Goal: Task Accomplishment & Management: Complete application form

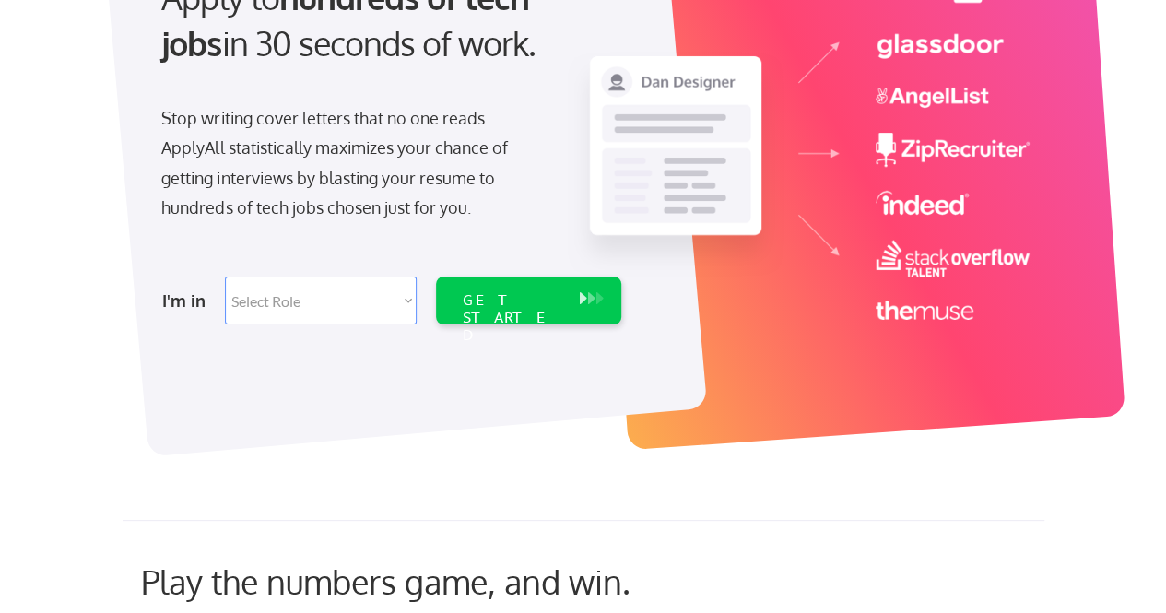
scroll to position [276, 0]
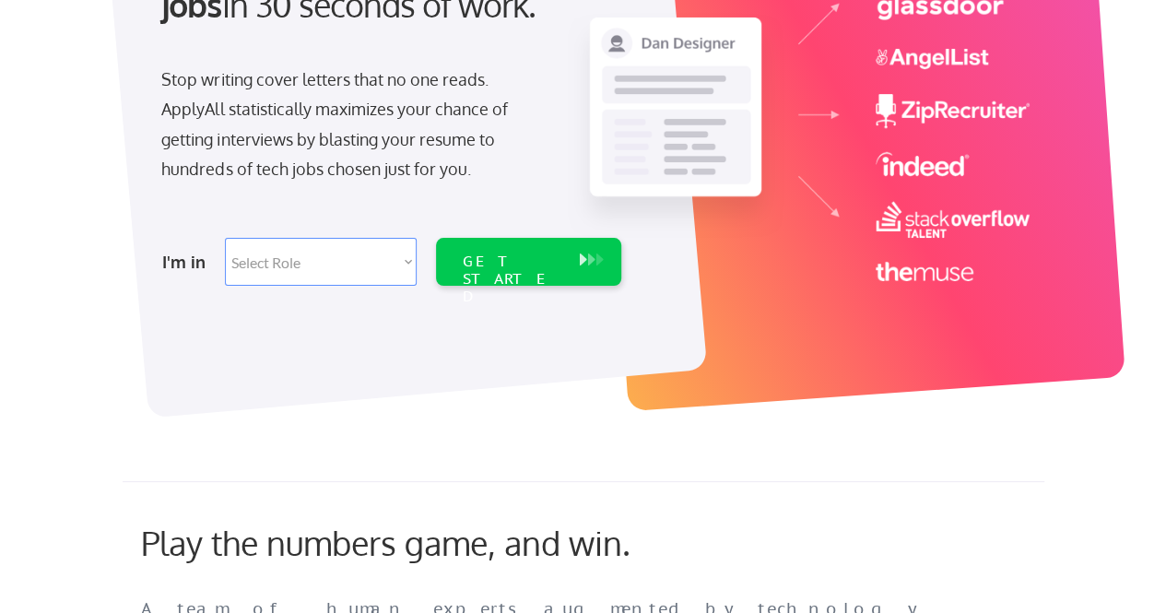
click at [343, 272] on select "Select Role Software Engineering Product Management Customer Success Sales UI/U…" at bounding box center [321, 262] width 192 height 48
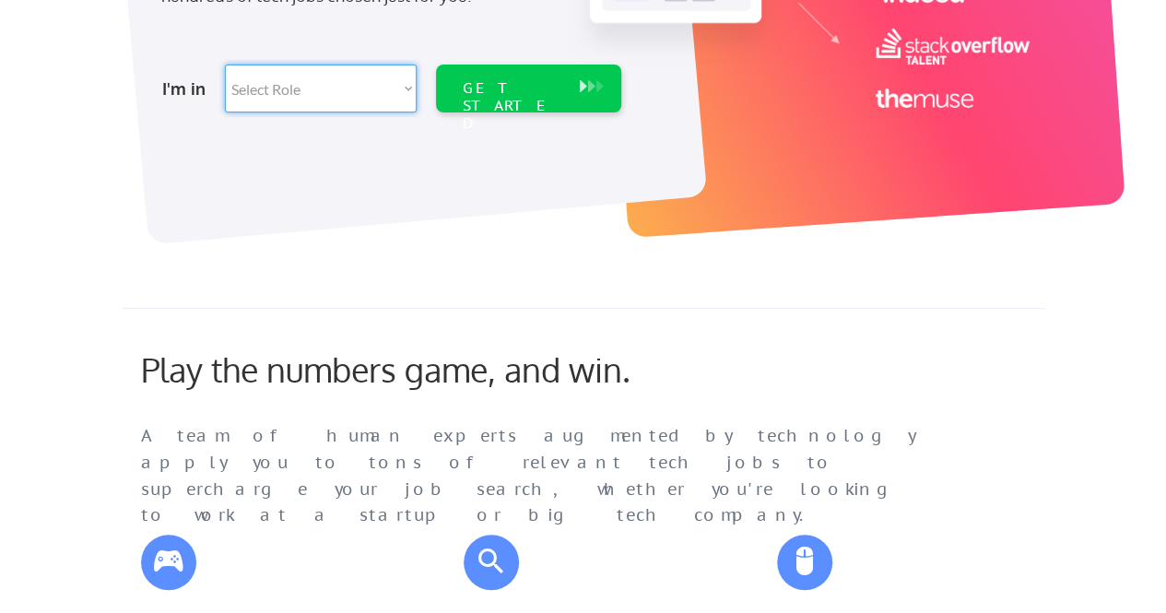
scroll to position [461, 0]
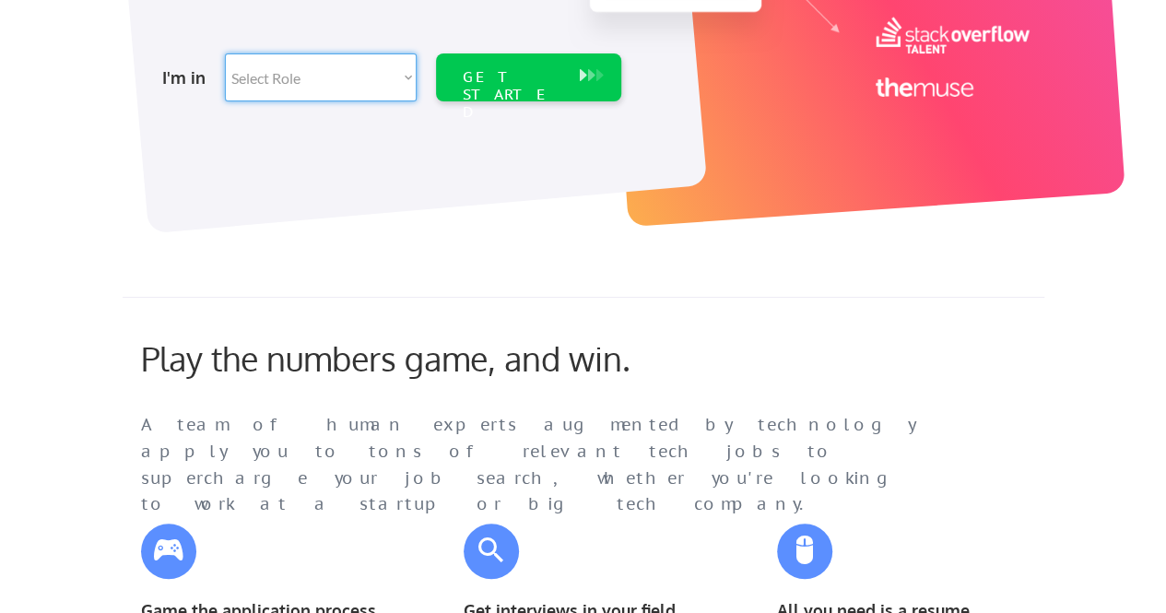
click at [358, 73] on select "Select Role Software Engineering Product Management Customer Success Sales UI/U…" at bounding box center [321, 77] width 192 height 48
select select ""marketing___comms""
click at [225, 53] on select "Select Role Software Engineering Product Management Customer Success Sales UI/U…" at bounding box center [321, 77] width 192 height 48
select select ""marketing___comms""
click at [499, 76] on div "GET STARTED" at bounding box center [511, 94] width 99 height 53
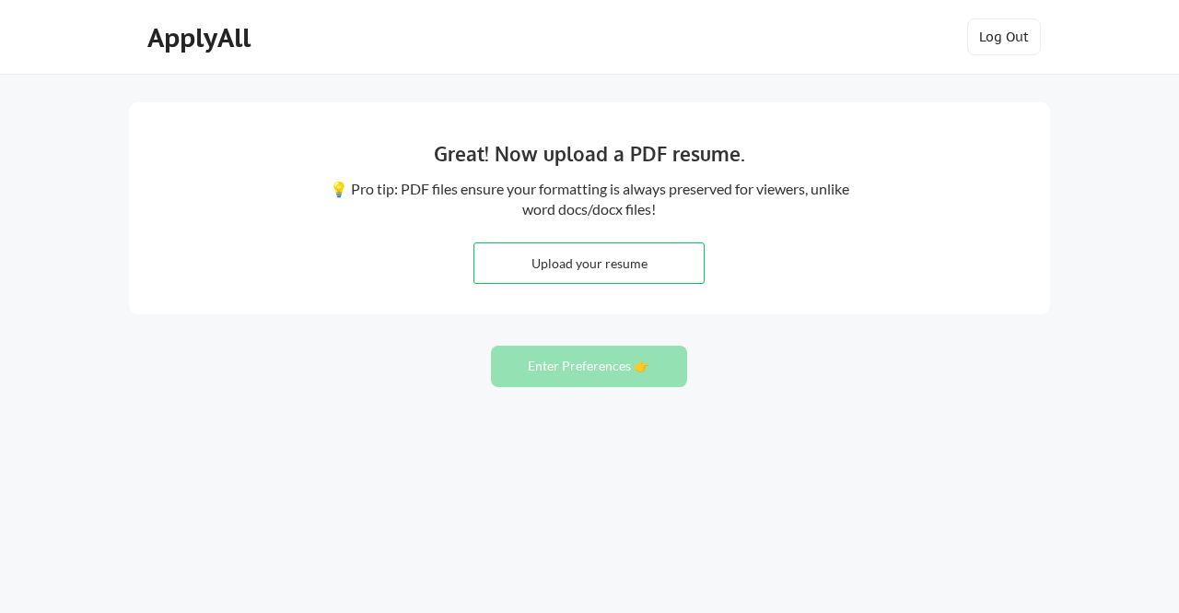
click at [611, 257] on input "file" at bounding box center [589, 263] width 229 height 40
type input "C:\fakepath\Resume_Partnerships 2025 (5).pdf"
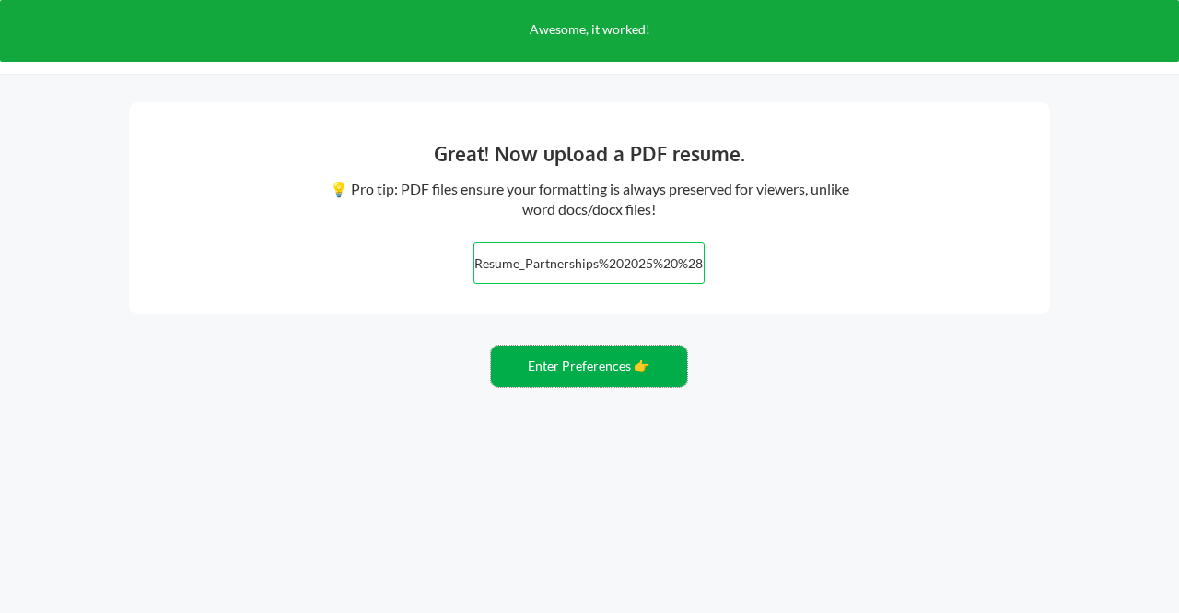
click at [536, 363] on button "Enter Preferences 👉" at bounding box center [589, 366] width 196 height 41
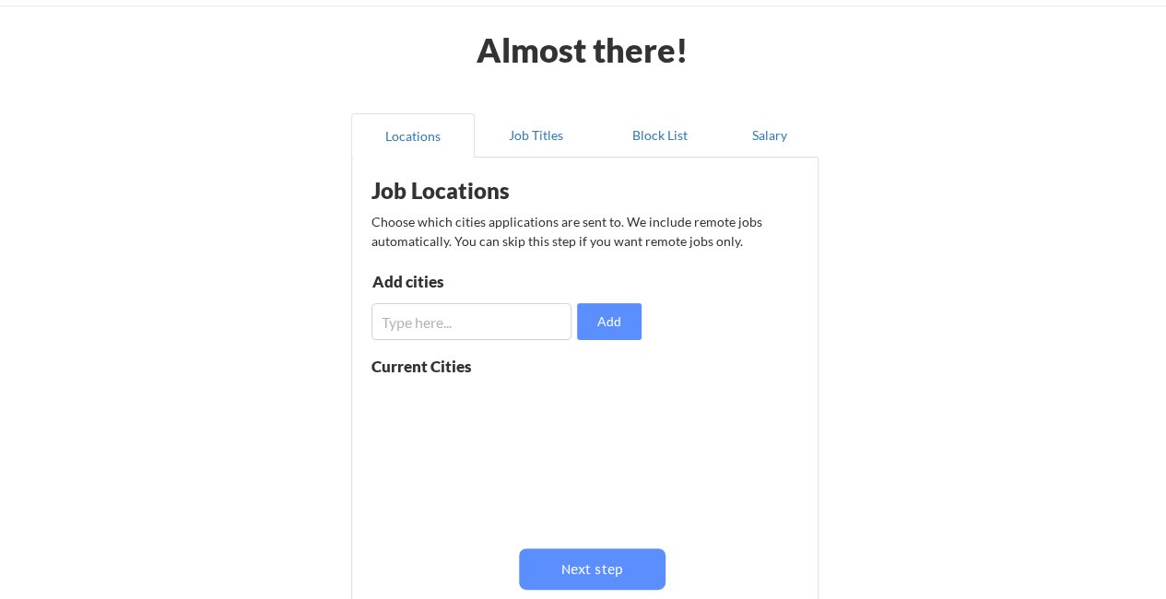
scroll to position [92, 0]
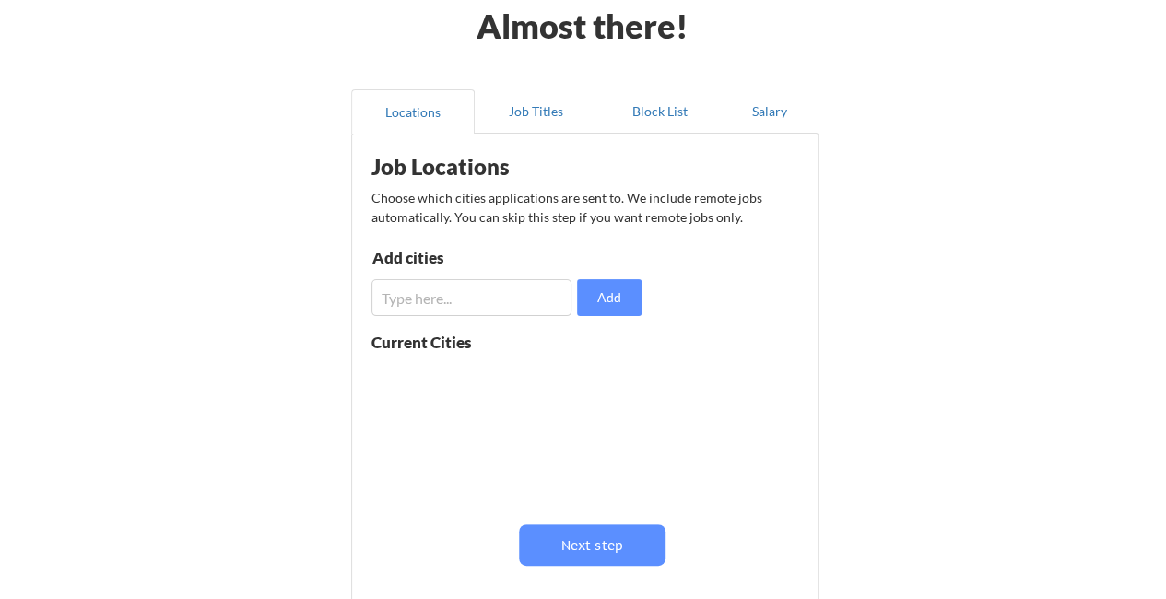
click at [446, 299] on input "input" at bounding box center [471, 297] width 201 height 37
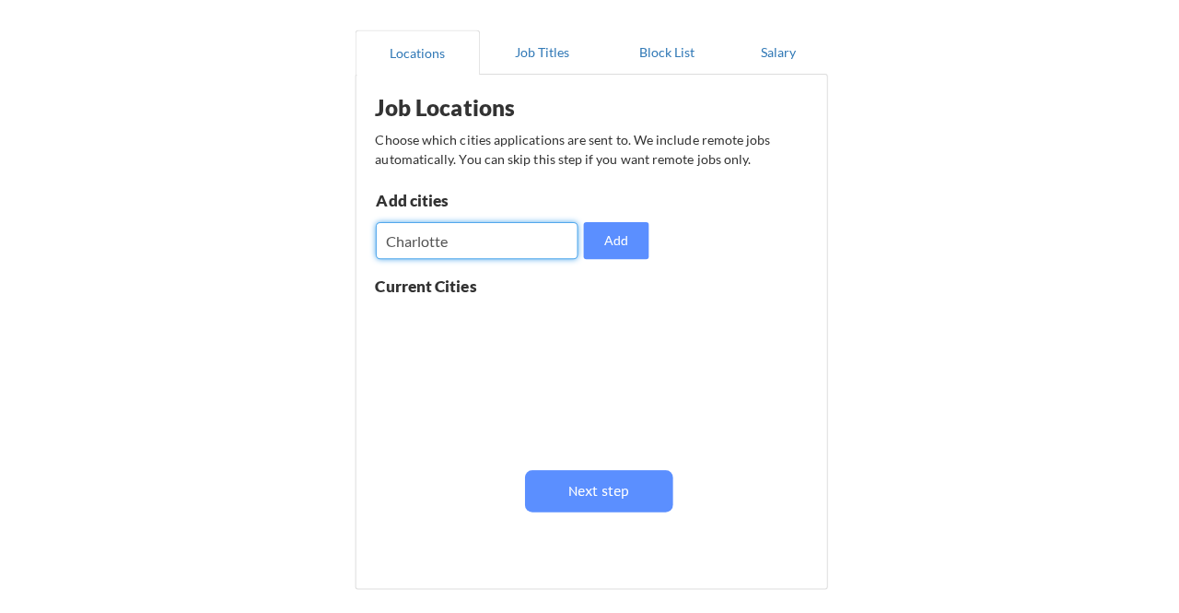
scroll to position [184, 0]
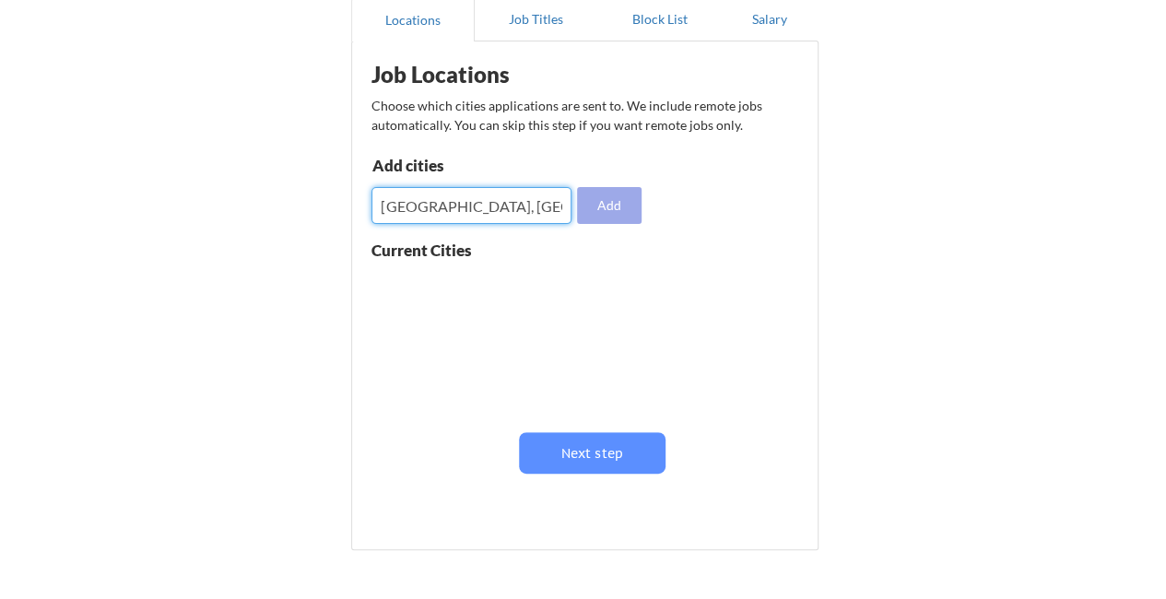
type input "Charlotte, NC"
click at [614, 211] on button "Add" at bounding box center [609, 205] width 65 height 37
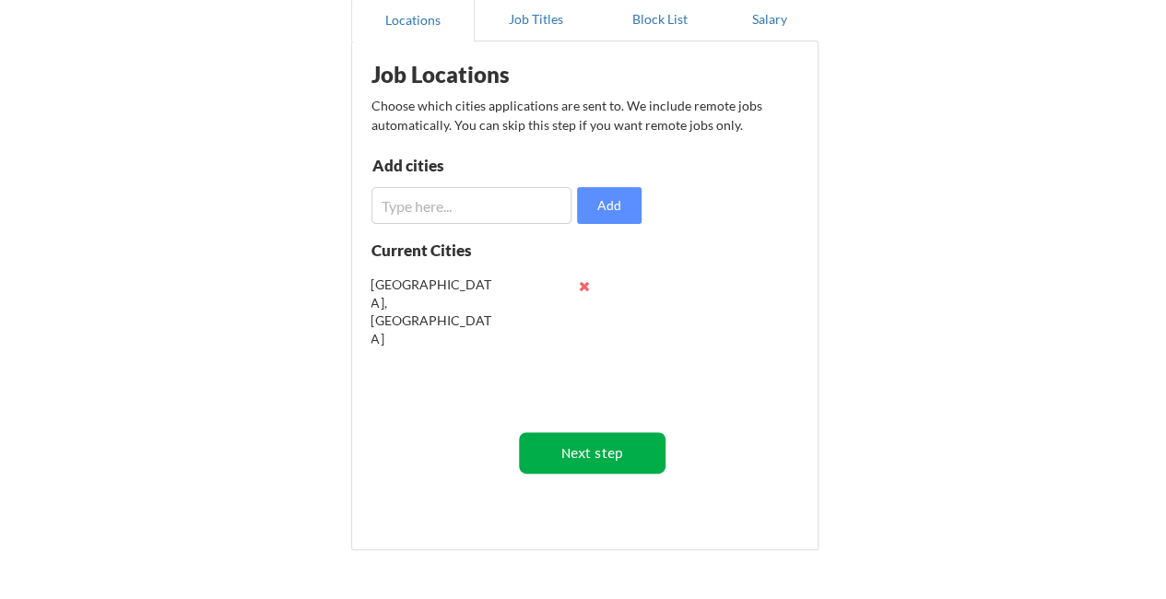
click at [592, 455] on button "Next step" at bounding box center [592, 452] width 147 height 41
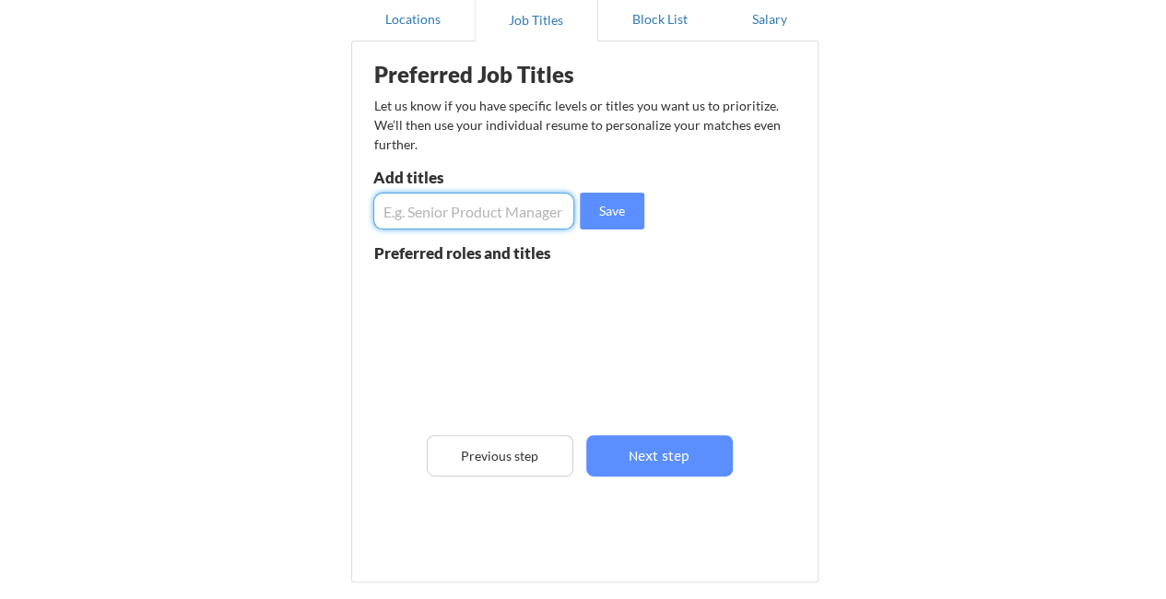
click at [470, 213] on input "input" at bounding box center [474, 211] width 202 height 37
type input "Director of Partnerships"
click at [605, 208] on button "Save" at bounding box center [612, 211] width 65 height 37
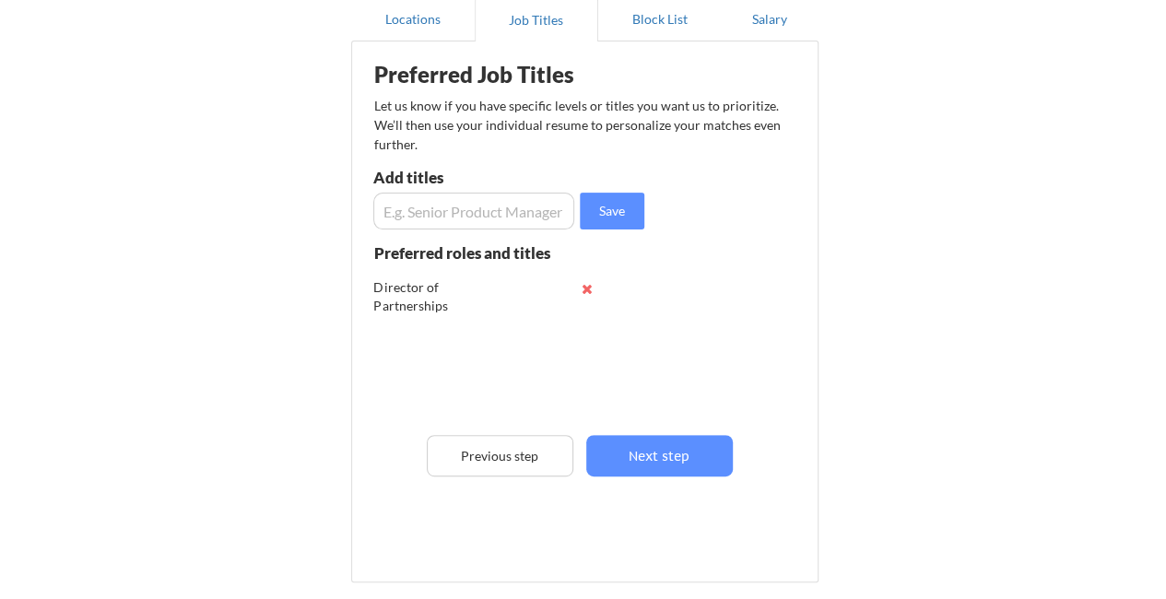
click at [418, 213] on input "input" at bounding box center [474, 211] width 202 height 37
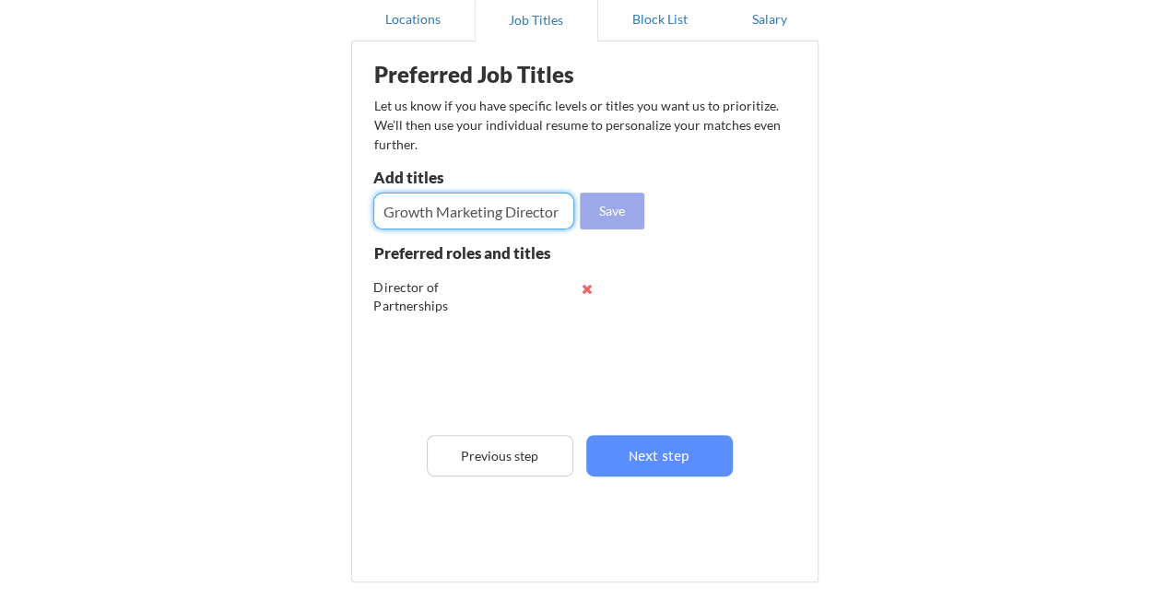
type input "Growth Marketing Director"
click at [590, 199] on button "Save" at bounding box center [612, 211] width 65 height 37
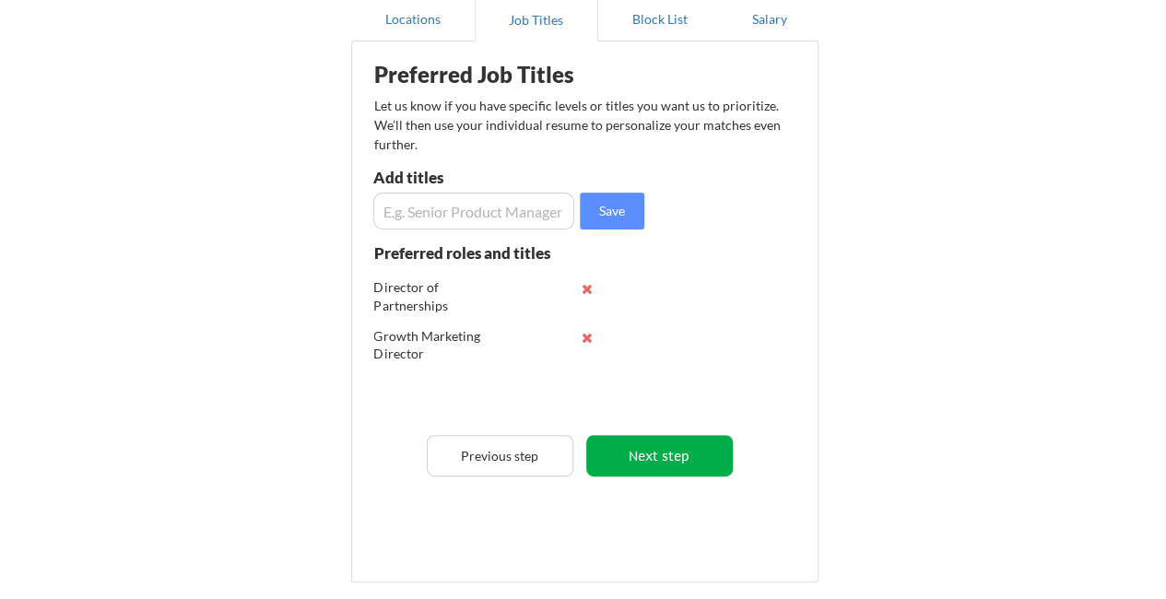
click at [663, 453] on button "Next step" at bounding box center [659, 455] width 147 height 41
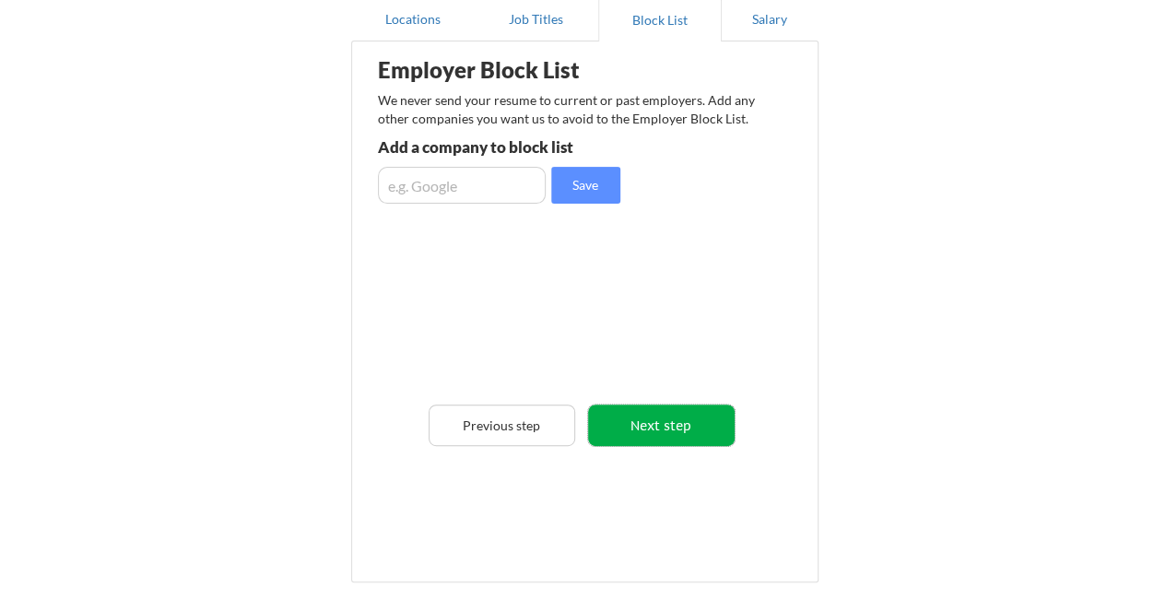
click at [692, 428] on button "Next step" at bounding box center [661, 425] width 147 height 41
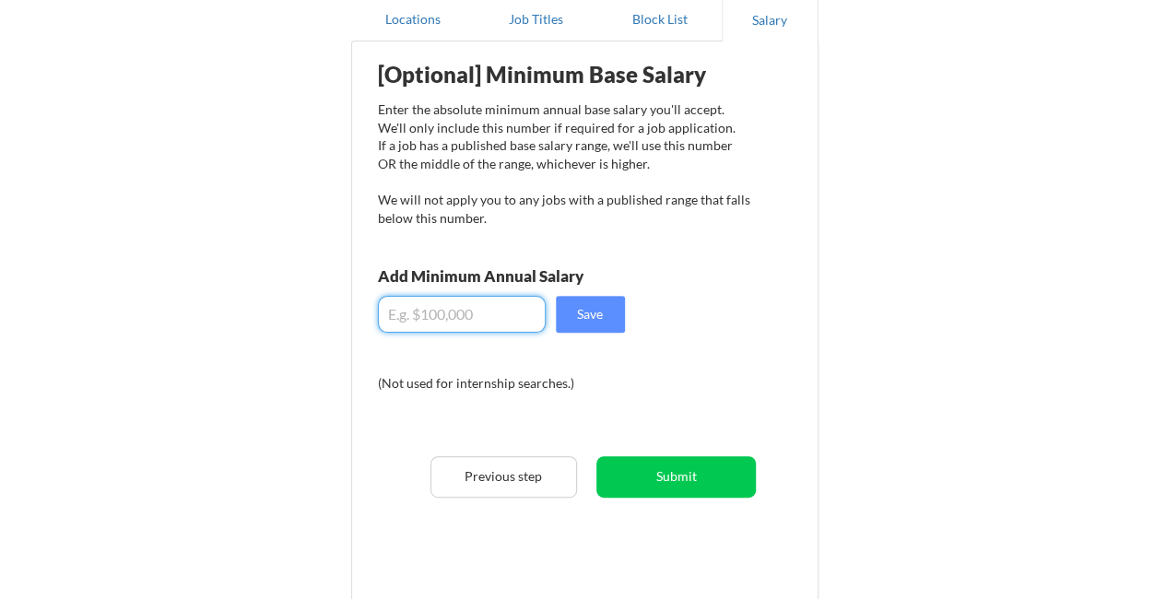
click at [423, 322] on input "input" at bounding box center [462, 314] width 168 height 37
type input "$130,000"
click at [596, 316] on button "Save" at bounding box center [590, 314] width 69 height 37
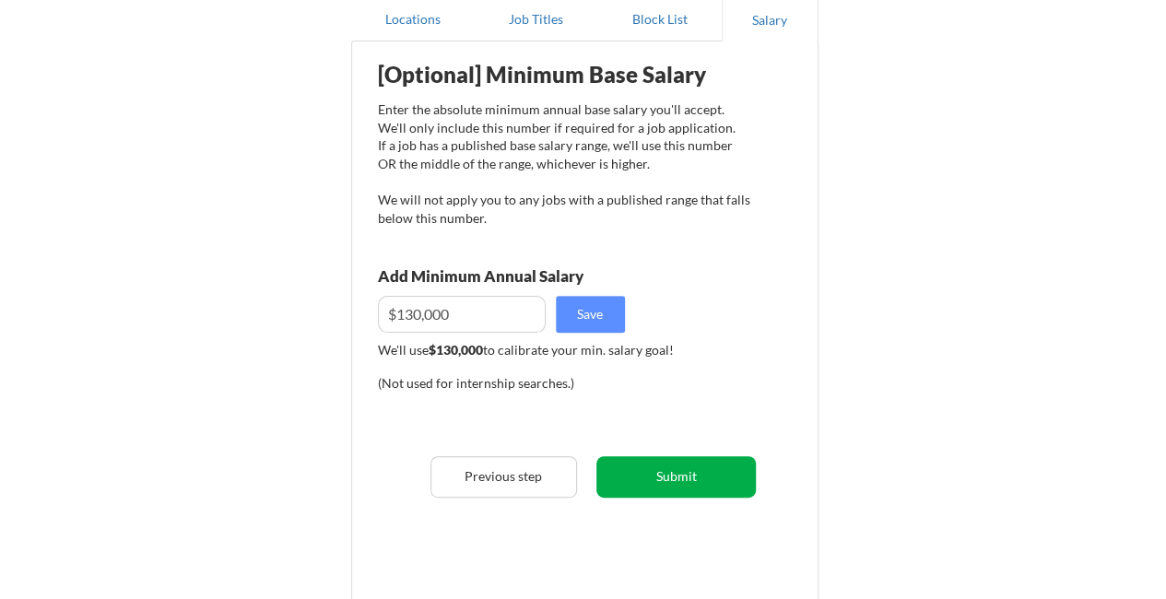
click at [672, 475] on button "Submit" at bounding box center [675, 476] width 159 height 41
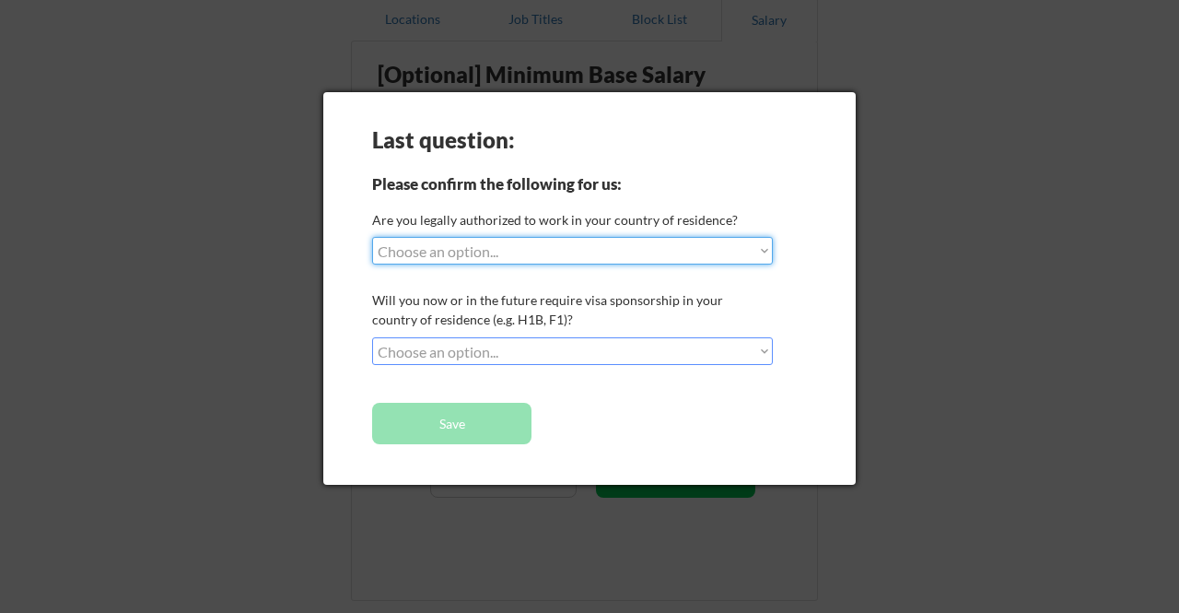
click at [443, 258] on select "Choose an option... Yes, I am a US Citizen Yes, I am a Canadian Citizen Yes, I …" at bounding box center [572, 251] width 401 height 28
select select ""yes__i_am_a_us_citizen""
click at [372, 237] on select "Choose an option... Yes, I am a US Citizen Yes, I am a Canadian Citizen Yes, I …" at bounding box center [572, 251] width 401 height 28
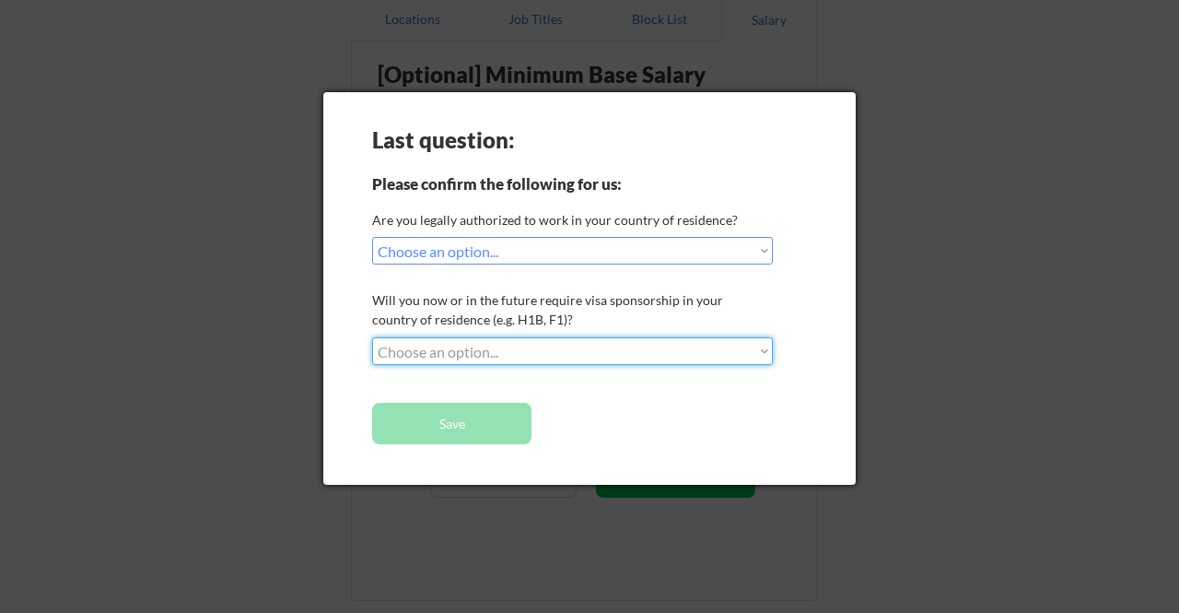
click at [420, 354] on select "Choose an option... No, I will not need sponsorship Yes, I will need sponsorship" at bounding box center [572, 351] width 401 height 28
select select ""no__i_will_not_need_sponsorship""
click at [372, 337] on select "Choose an option... No, I will not need sponsorship Yes, I will need sponsorship" at bounding box center [572, 351] width 401 height 28
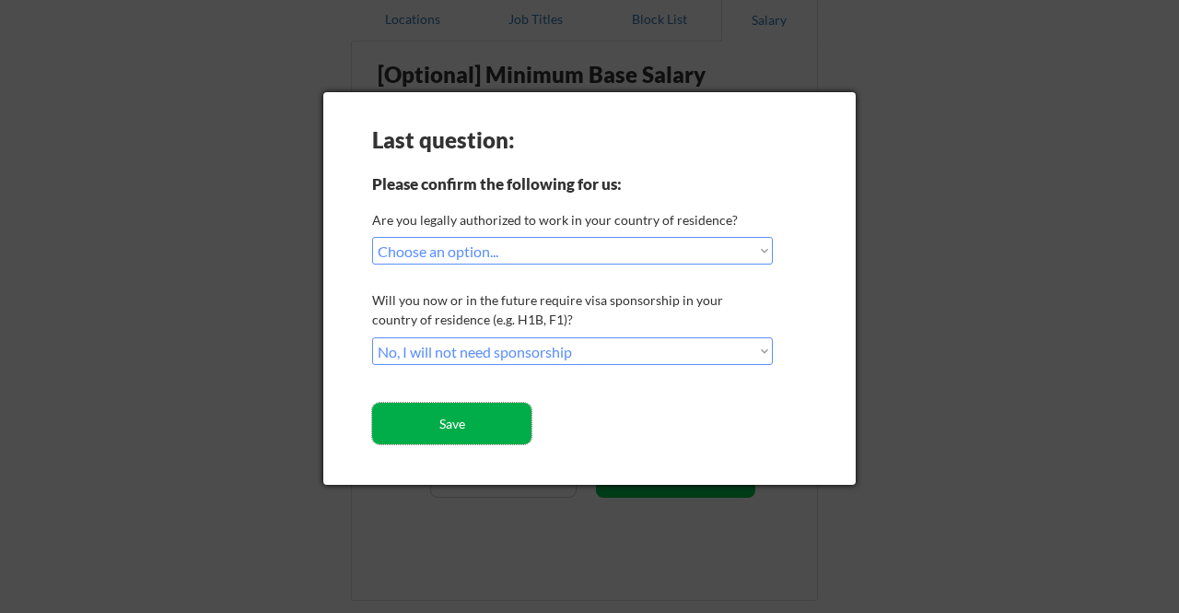
click at [415, 427] on button "Save" at bounding box center [451, 423] width 159 height 41
